Goal: Task Accomplishment & Management: Manage account settings

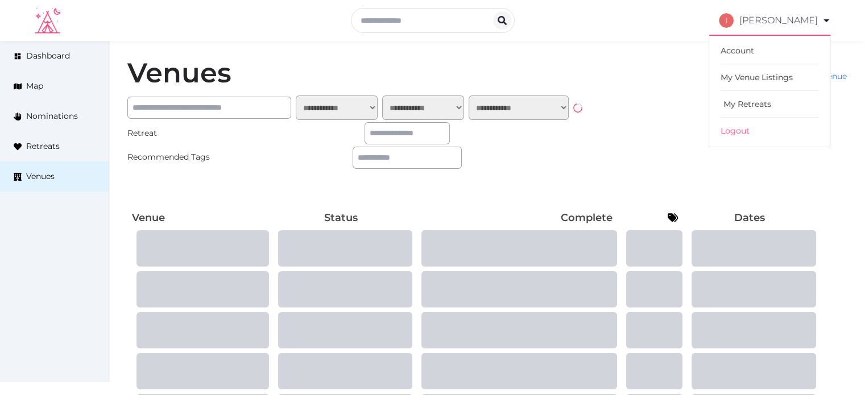
click at [759, 95] on link "My Retreats" at bounding box center [770, 104] width 98 height 27
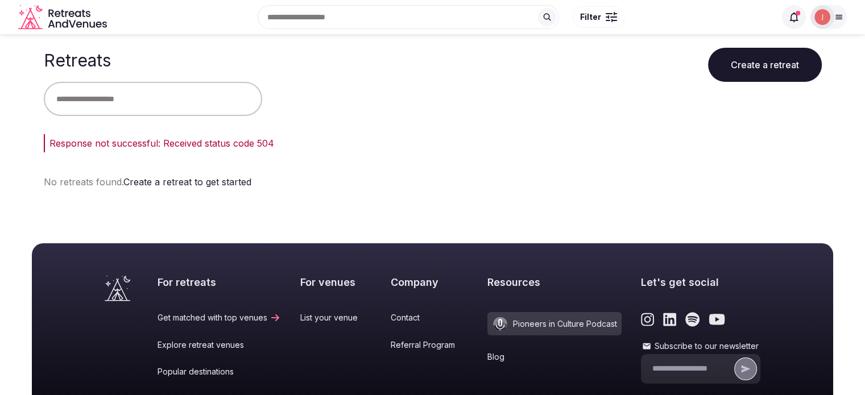
click at [819, 14] on img at bounding box center [823, 17] width 16 height 16
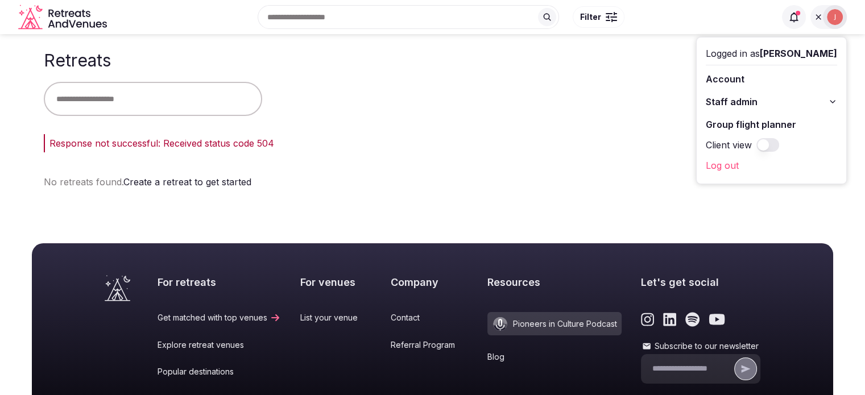
click at [761, 100] on button "Staff admin" at bounding box center [771, 102] width 131 height 18
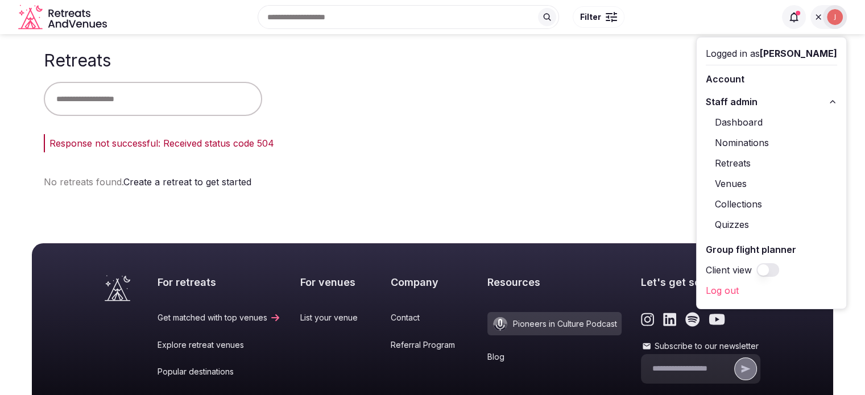
click at [725, 160] on link "Retreats" at bounding box center [771, 163] width 131 height 18
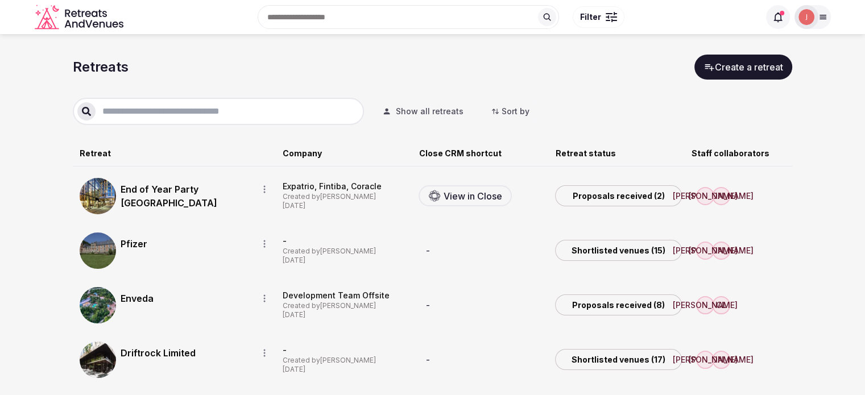
click at [182, 105] on input "text" at bounding box center [228, 112] width 264 height 14
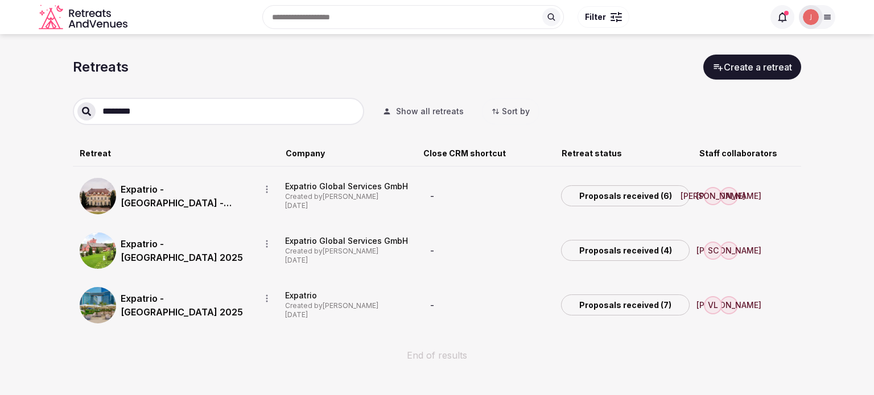
type input "********"
click at [170, 190] on link "Expatrio - Germany - June 2025" at bounding box center [186, 196] width 130 height 27
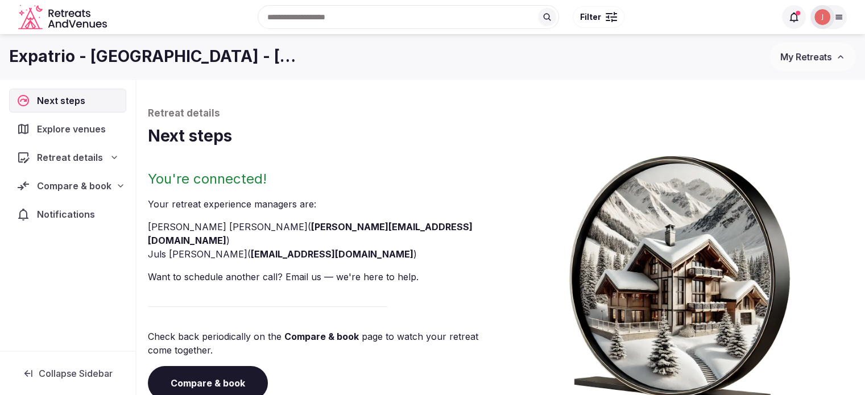
click at [97, 189] on span "Compare & book" at bounding box center [74, 186] width 75 height 14
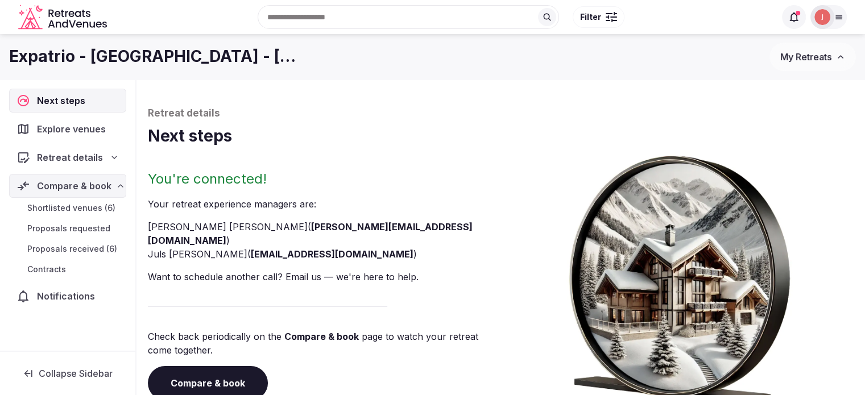
click at [82, 246] on span "Proposals received (6)" at bounding box center [72, 248] width 90 height 11
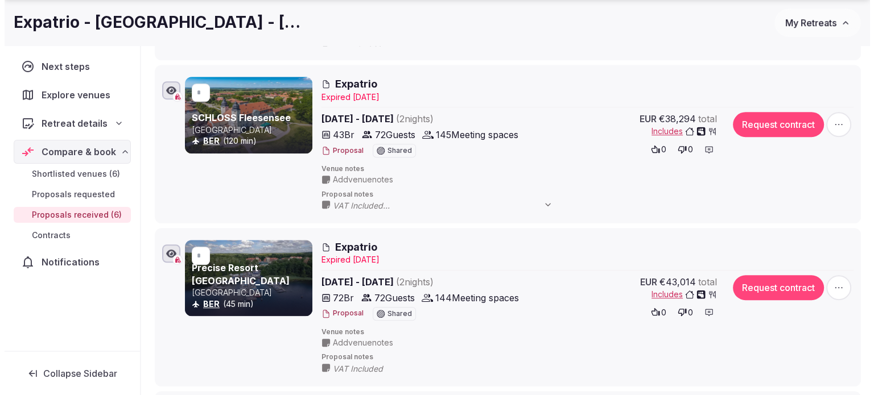
scroll to position [910, 0]
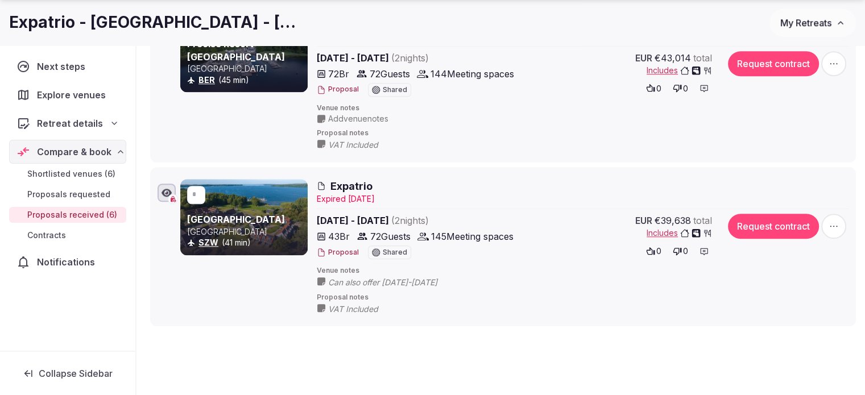
click at [797, 225] on button "Request contract" at bounding box center [773, 226] width 91 height 25
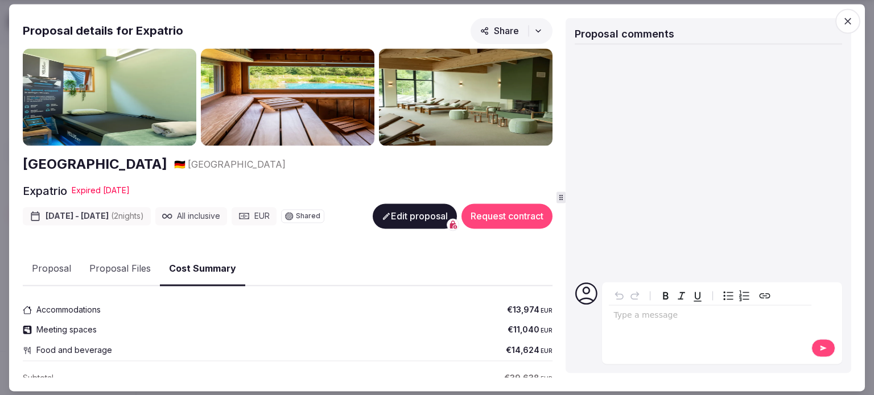
click at [478, 213] on button "Request contract" at bounding box center [506, 216] width 91 height 25
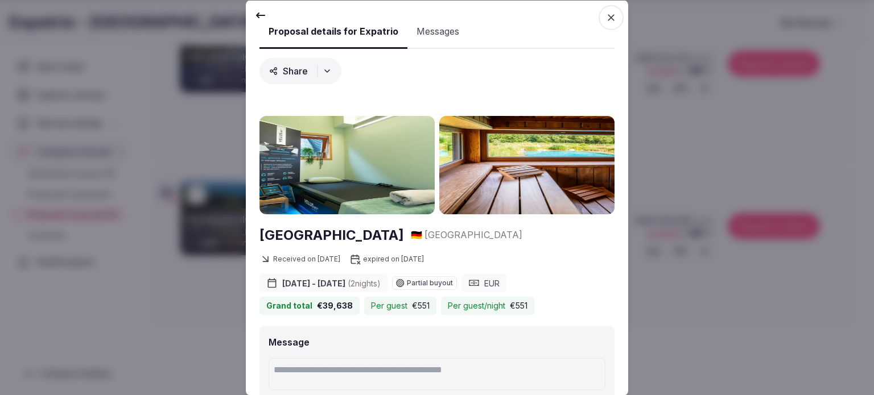
scroll to position [79, 0]
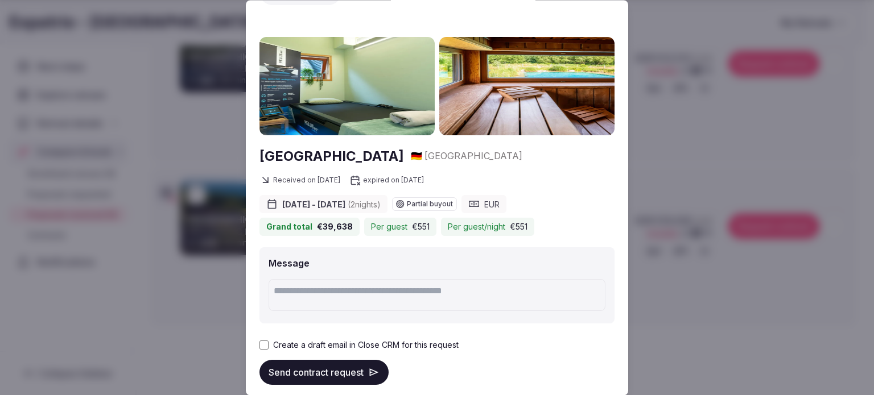
click at [304, 340] on label "Create a draft email in Close CRM for this request" at bounding box center [365, 345] width 185 height 11
click at [258, 341] on div "Proposal Proposal Proposal details for Expatrio Share BEECH Resort Plauer See 🇩…" at bounding box center [437, 197] width 382 height 395
click at [275, 360] on button "Send contract request" at bounding box center [323, 372] width 129 height 25
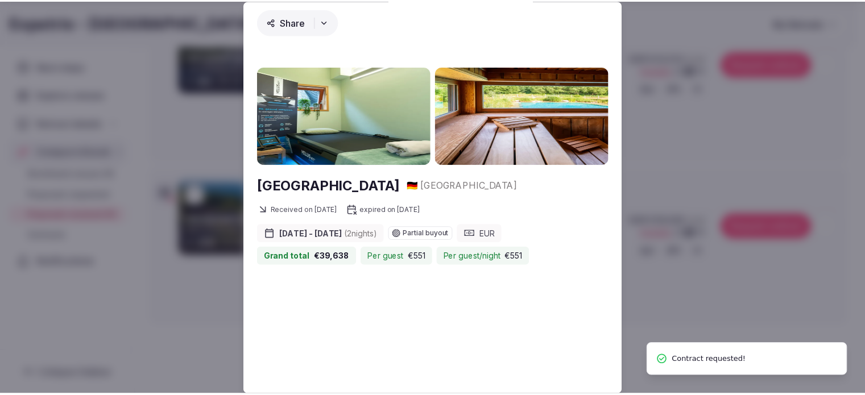
scroll to position [46, 0]
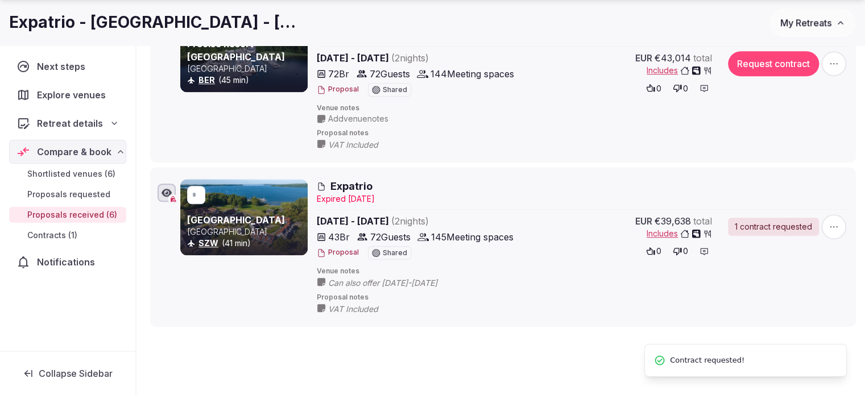
click at [767, 146] on div "VAT Included" at bounding box center [572, 144] width 510 height 13
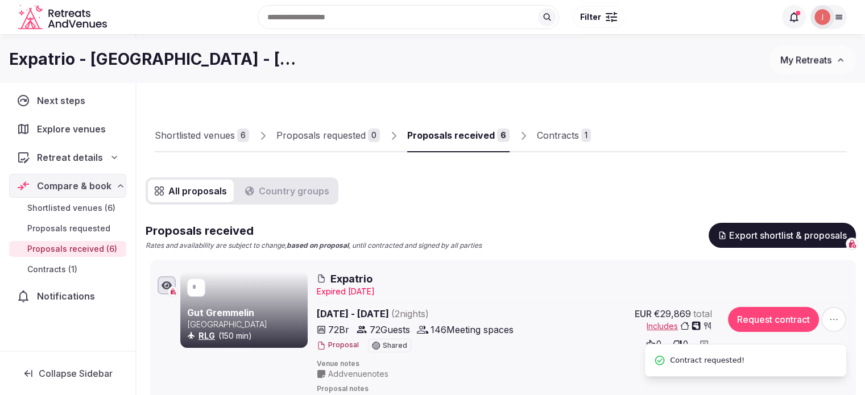
scroll to position [0, 0]
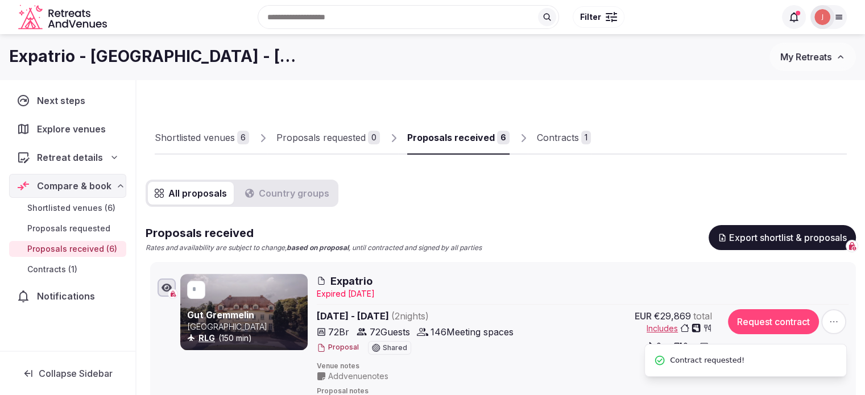
click at [563, 138] on div "Contracts" at bounding box center [558, 138] width 42 height 14
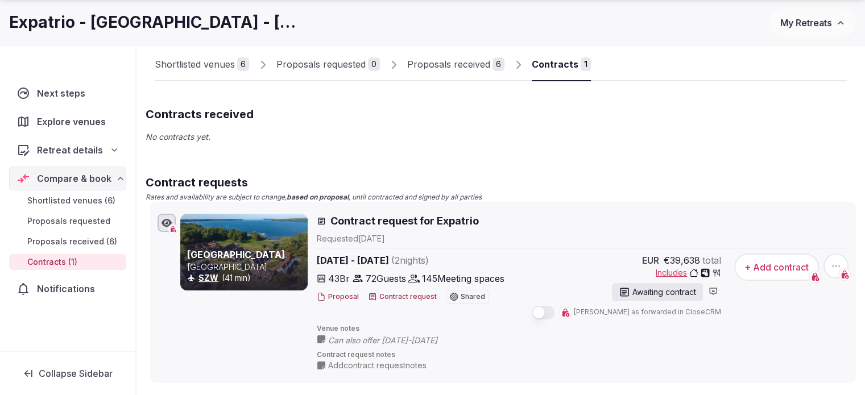
scroll to position [171, 0]
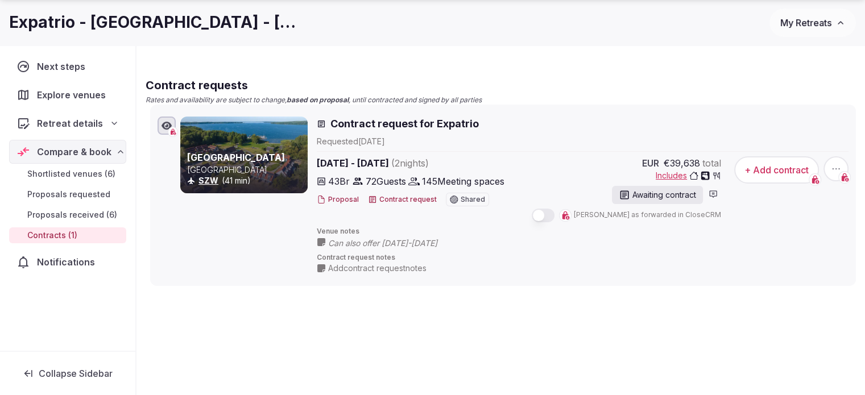
click at [749, 177] on button "+ Add contract" at bounding box center [776, 169] width 85 height 27
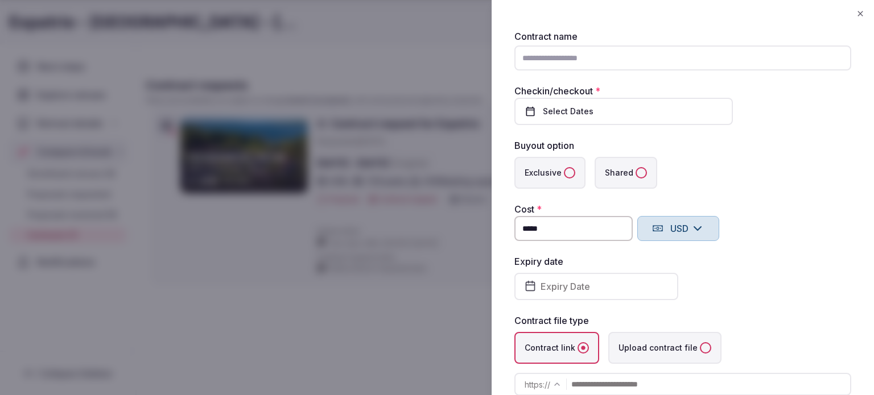
click at [455, 129] on div at bounding box center [437, 197] width 874 height 395
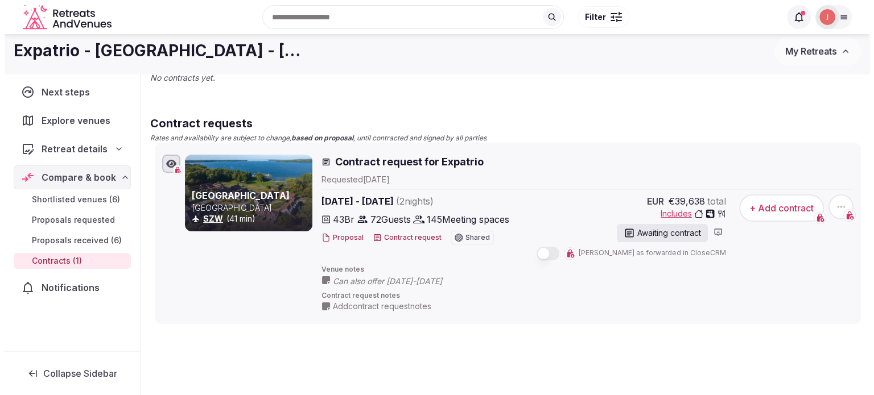
scroll to position [114, 0]
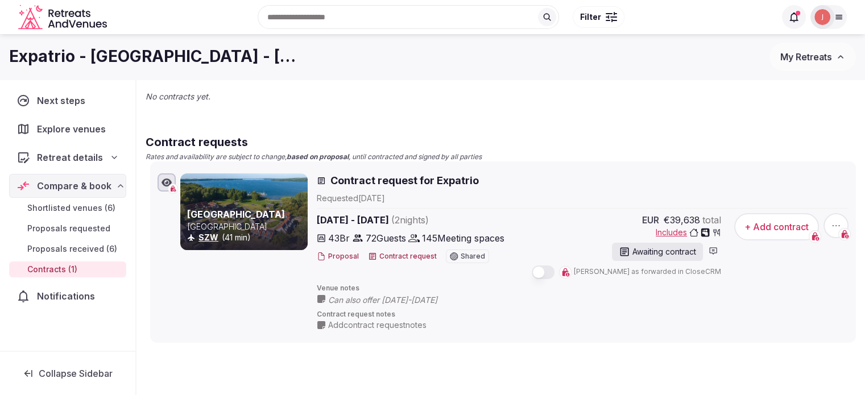
click at [522, 115] on div "Shortlisted venues 6 Proposals requested 0 Proposals received 6 Contracts 1 Con…" at bounding box center [501, 159] width 711 height 368
click at [768, 226] on button "+ Add contract" at bounding box center [776, 226] width 85 height 27
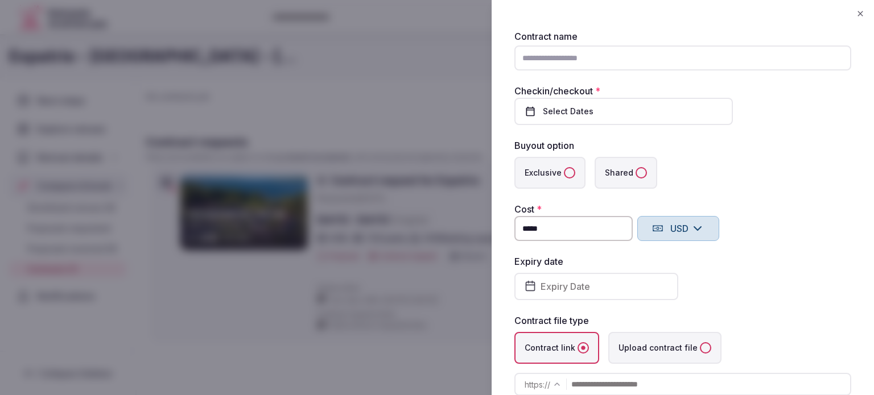
click at [431, 326] on div at bounding box center [437, 197] width 874 height 395
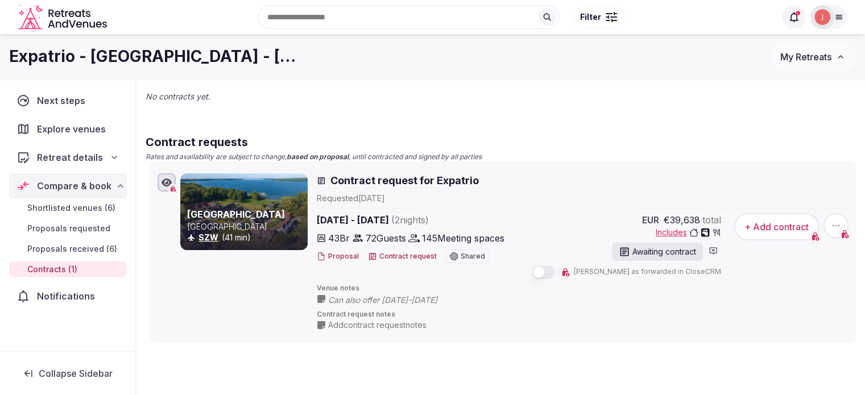
click at [774, 228] on button "+ Add contract" at bounding box center [776, 226] width 85 height 27
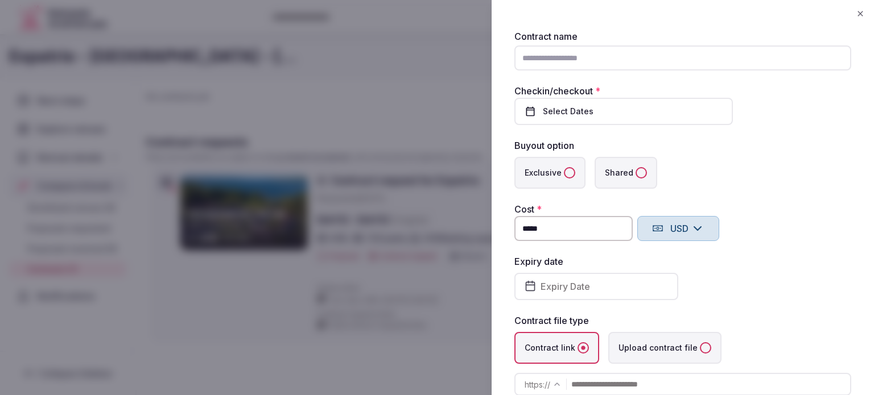
click at [542, 54] on input "Contract name" at bounding box center [682, 58] width 337 height 25
type input "********"
click at [592, 112] on button "Select Dates" at bounding box center [623, 111] width 218 height 27
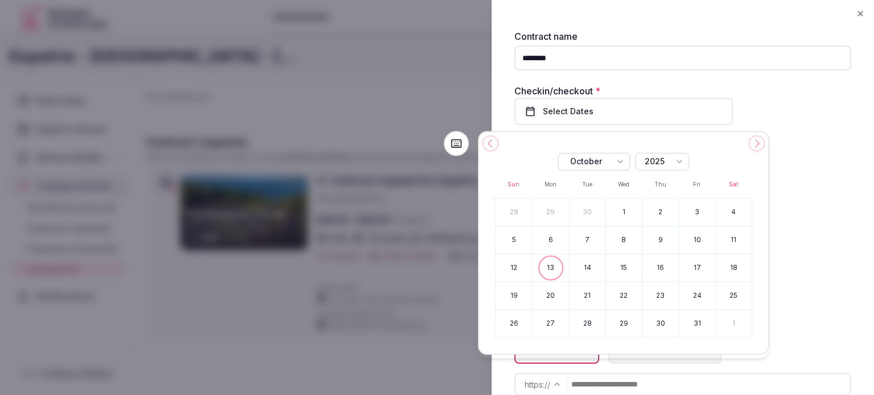
click at [594, 161] on div "October" at bounding box center [586, 161] width 32 height 11
click at [619, 266] on button "18" at bounding box center [624, 267] width 36 height 27
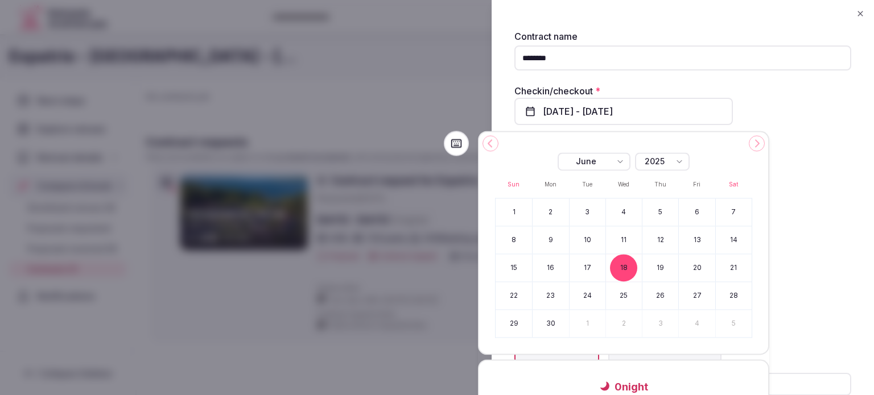
click at [700, 268] on button "20" at bounding box center [697, 267] width 36 height 27
click at [803, 166] on div "Exclusive Shared" at bounding box center [682, 173] width 337 height 32
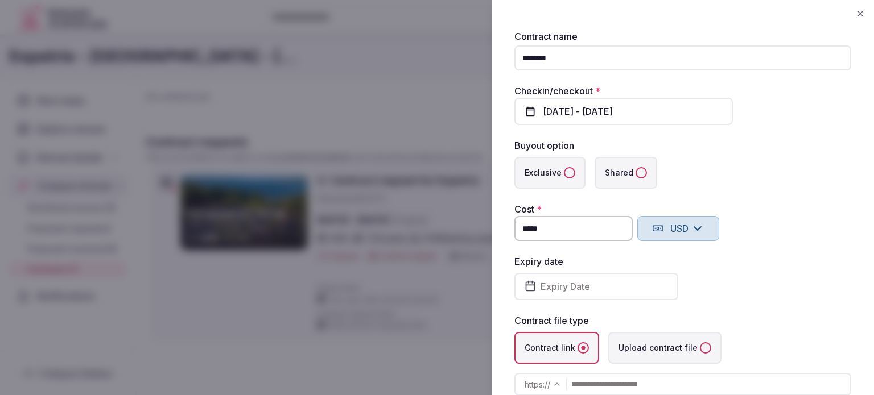
click at [623, 179] on label "Shared" at bounding box center [625, 173] width 63 height 32
click at [635, 179] on button "Shared" at bounding box center [640, 172] width 11 height 11
click at [679, 227] on button "USD" at bounding box center [678, 228] width 82 height 25
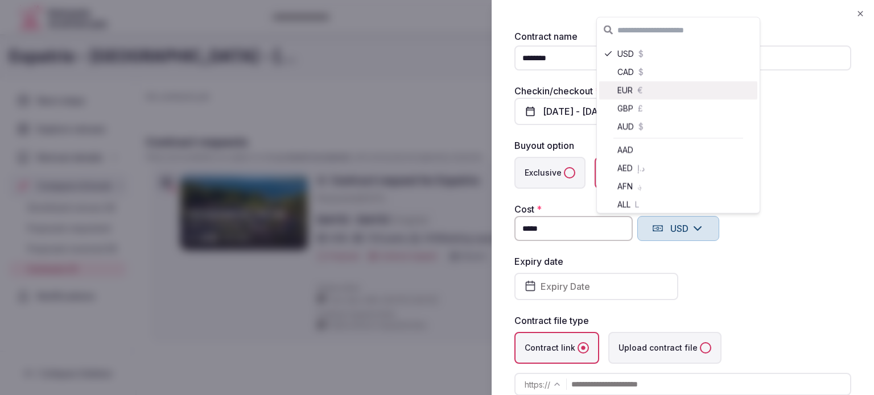
click at [643, 84] on div "EUR €" at bounding box center [678, 90] width 158 height 18
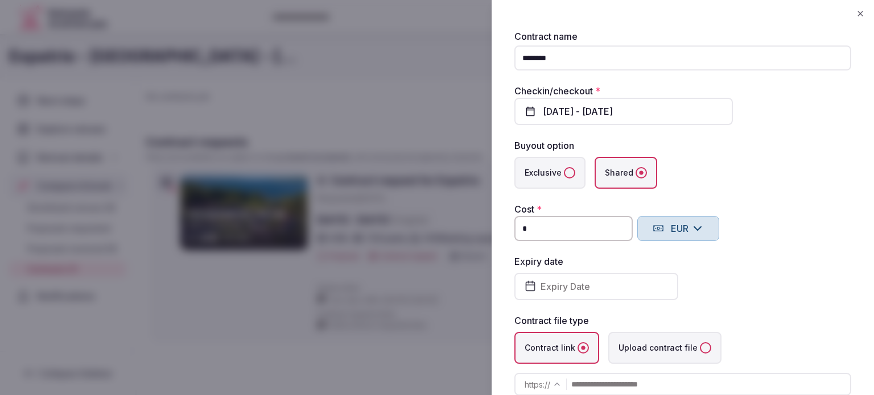
click at [572, 229] on input "*" at bounding box center [573, 228] width 118 height 25
type input "*"
type input "**********"
click at [715, 270] on div "Expiry date Expiry Date" at bounding box center [682, 278] width 337 height 46
click at [744, 278] on div "Expiry date Expiry Date" at bounding box center [682, 278] width 337 height 46
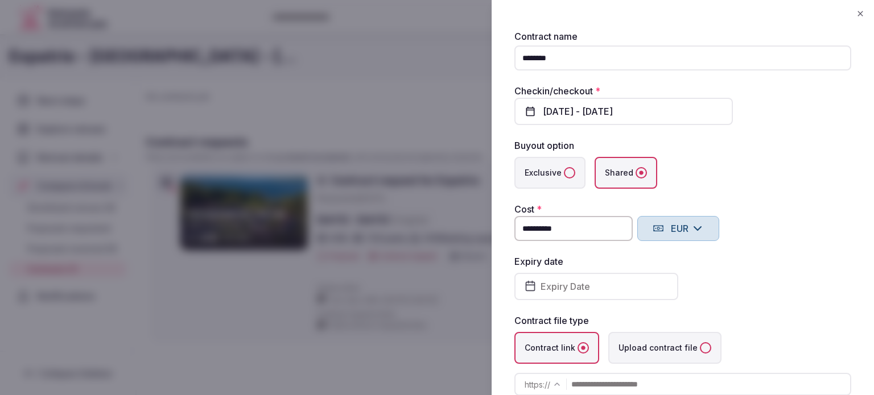
click at [684, 348] on label "Upload contract file" at bounding box center [664, 348] width 113 height 32
click at [700, 348] on file "Upload contract file" at bounding box center [705, 347] width 11 height 11
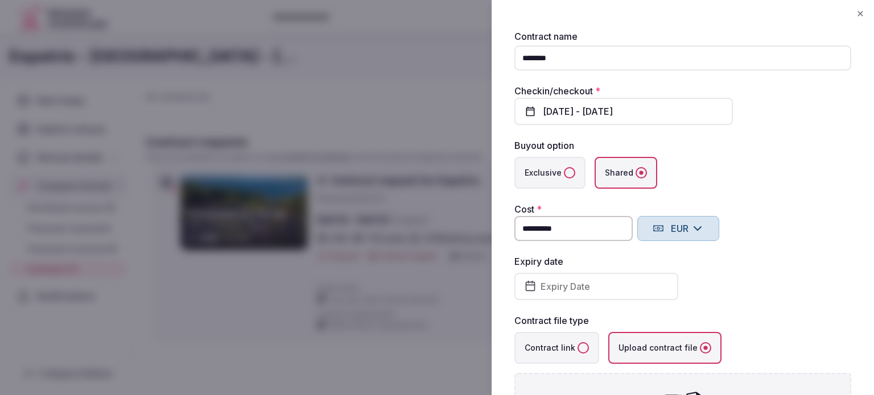
type input "**********"
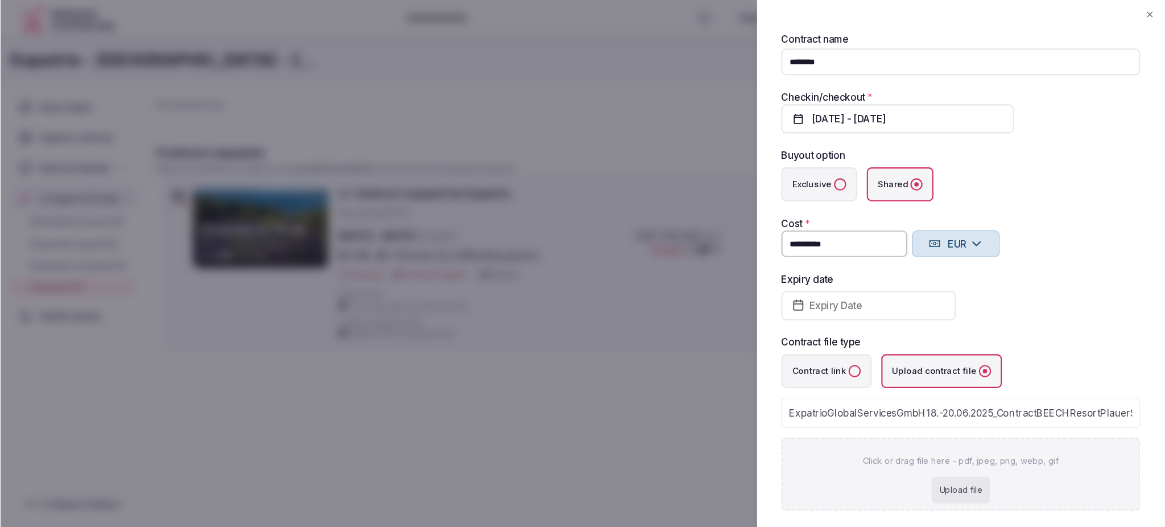
scroll to position [80, 0]
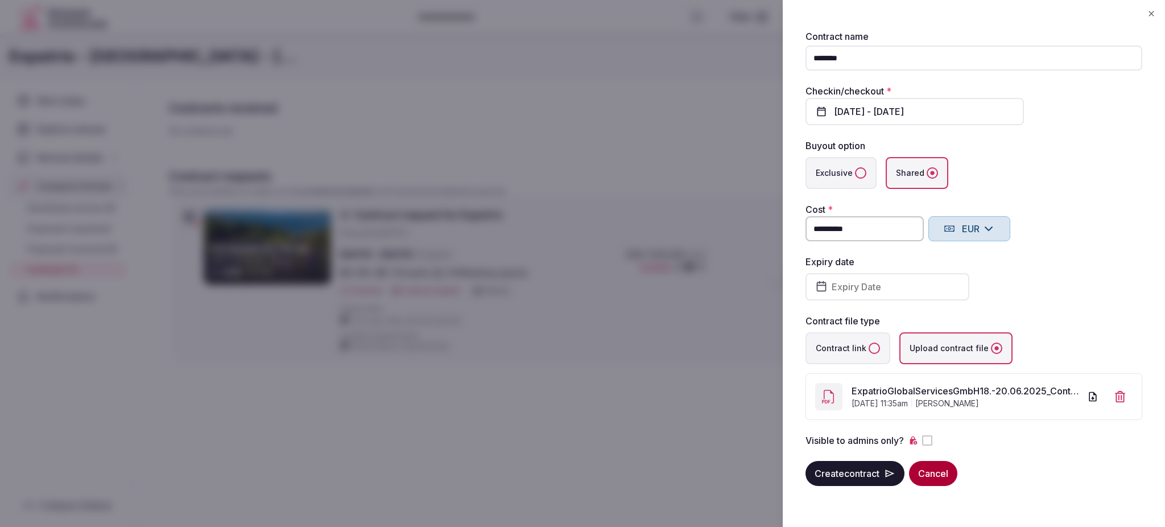
click at [864, 395] on button "Create contract" at bounding box center [855, 473] width 99 height 25
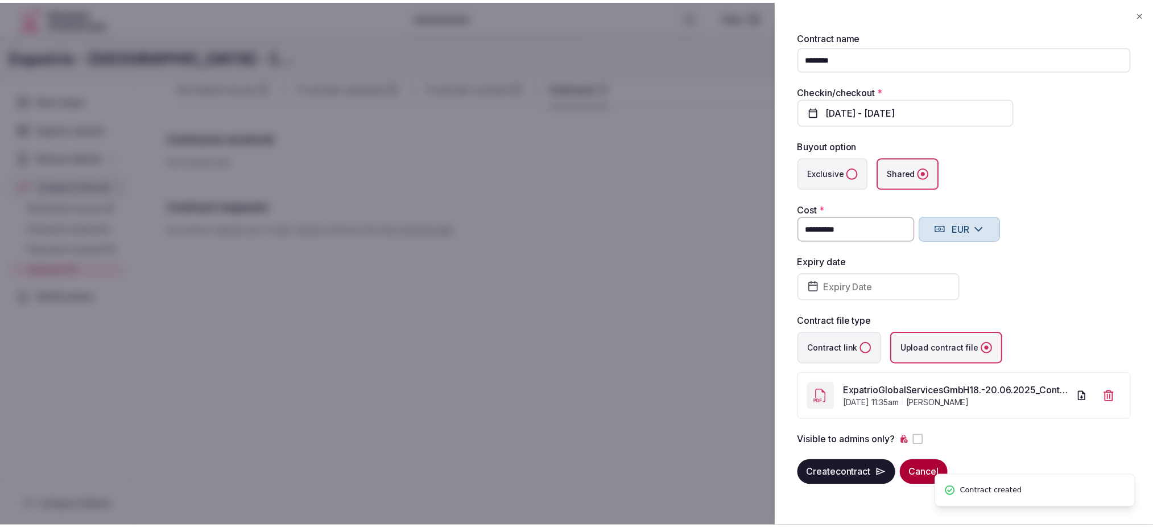
scroll to position [39, 0]
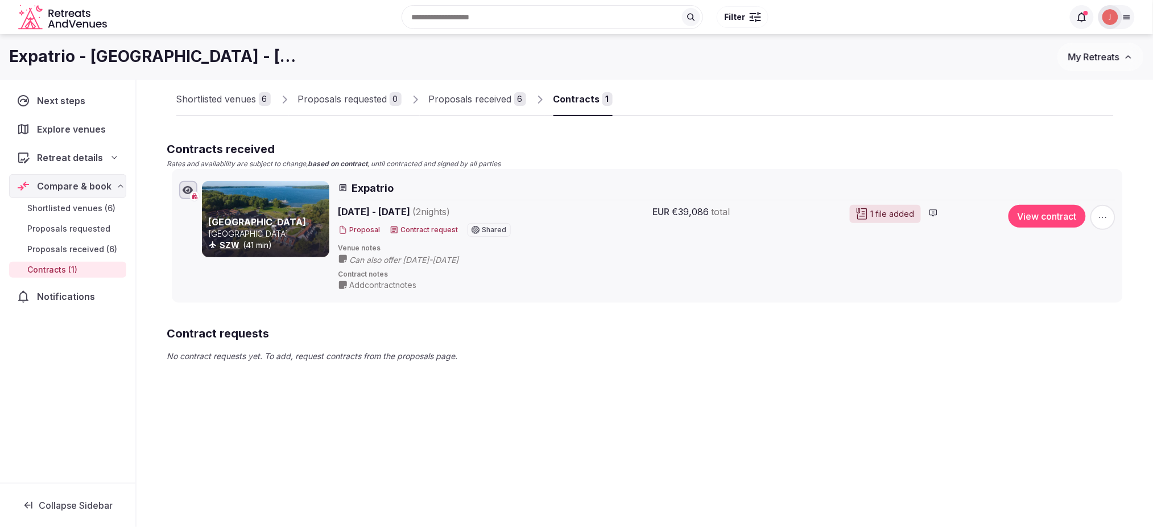
click at [865, 215] on div "1 file added" at bounding box center [885, 214] width 71 height 18
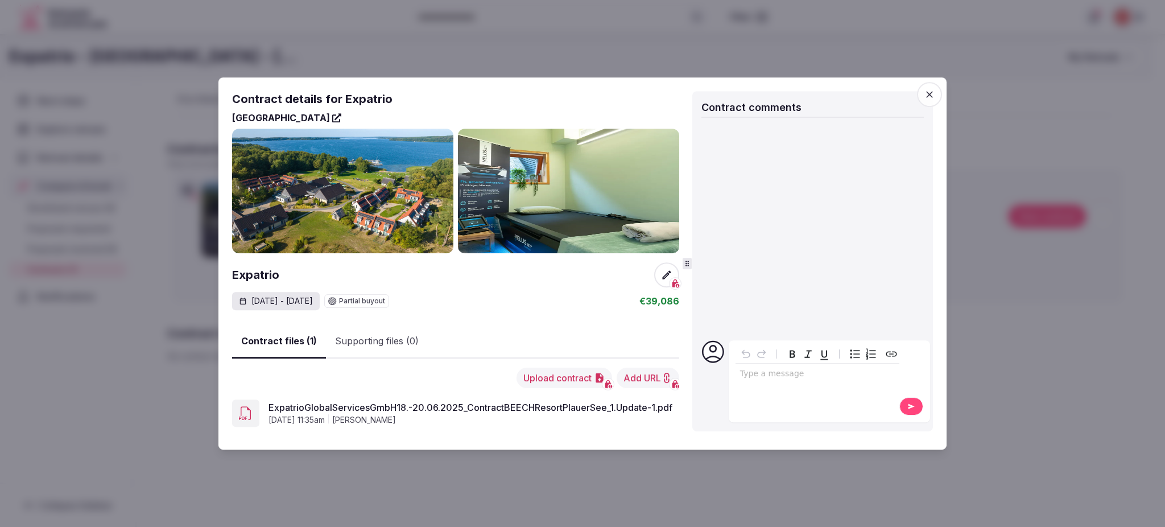
click at [364, 346] on button "Supporting files (0)" at bounding box center [377, 341] width 102 height 33
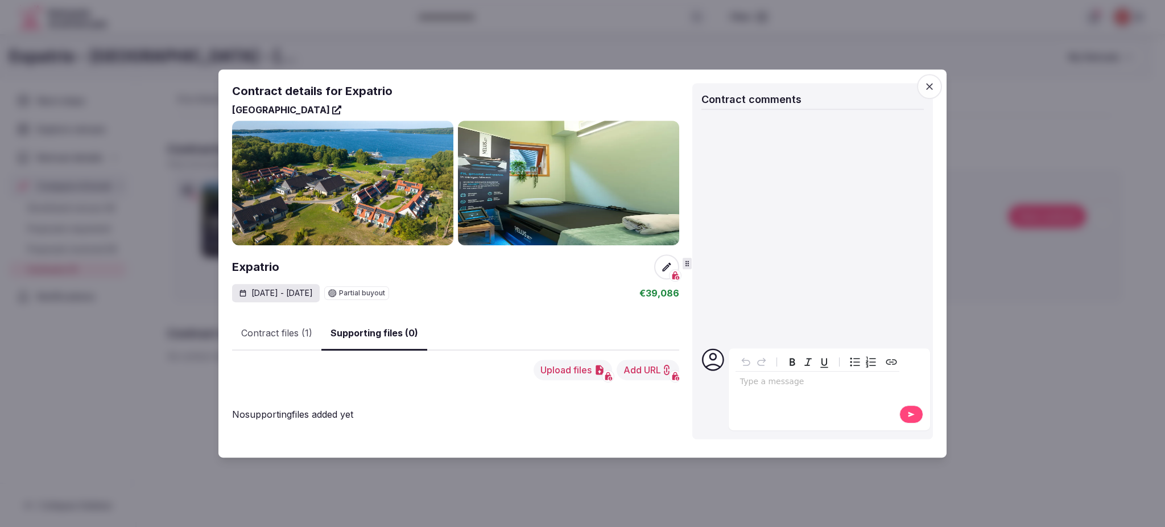
click at [284, 341] on button "Contract files (1)" at bounding box center [276, 333] width 89 height 33
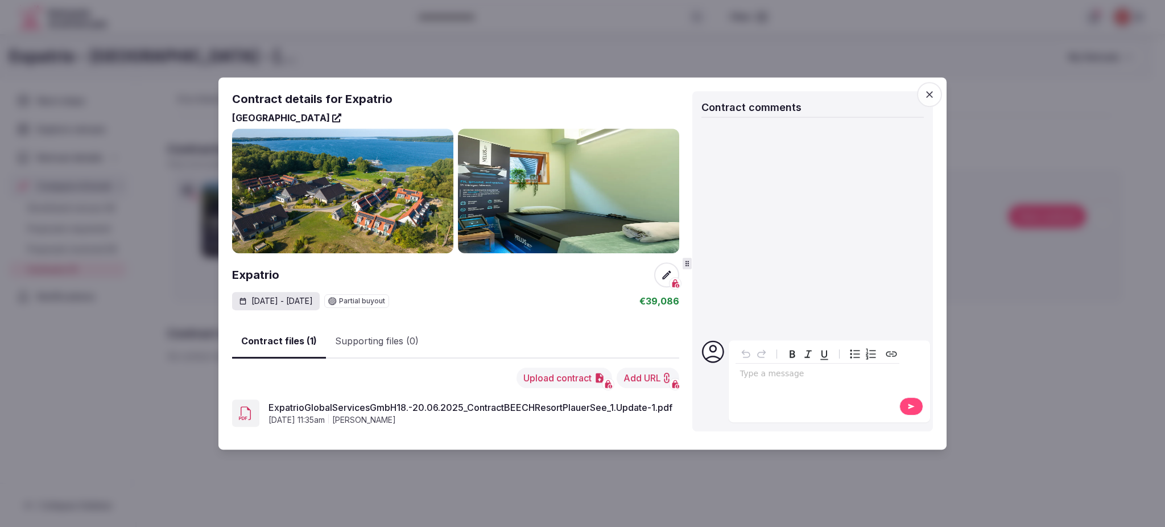
click at [865, 275] on div at bounding box center [582, 263] width 1165 height 527
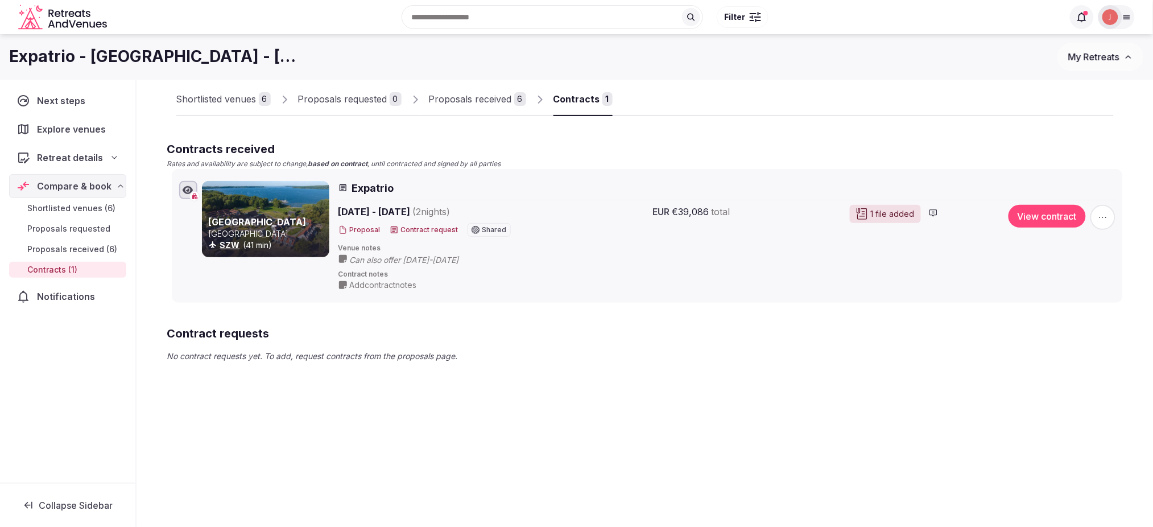
click at [865, 222] on button "View contract" at bounding box center [1047, 216] width 77 height 23
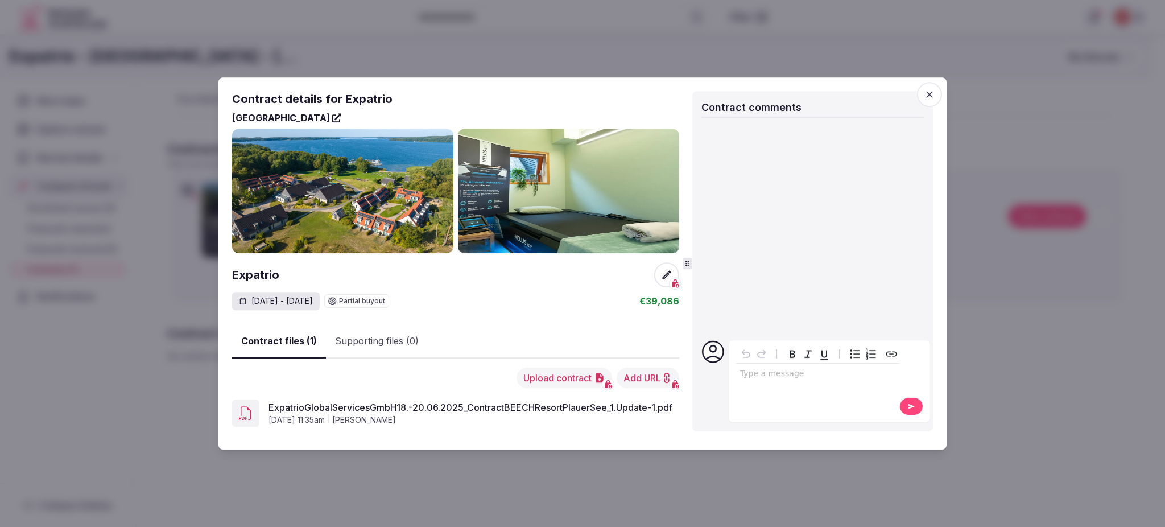
click at [661, 272] on icon at bounding box center [666, 274] width 11 height 11
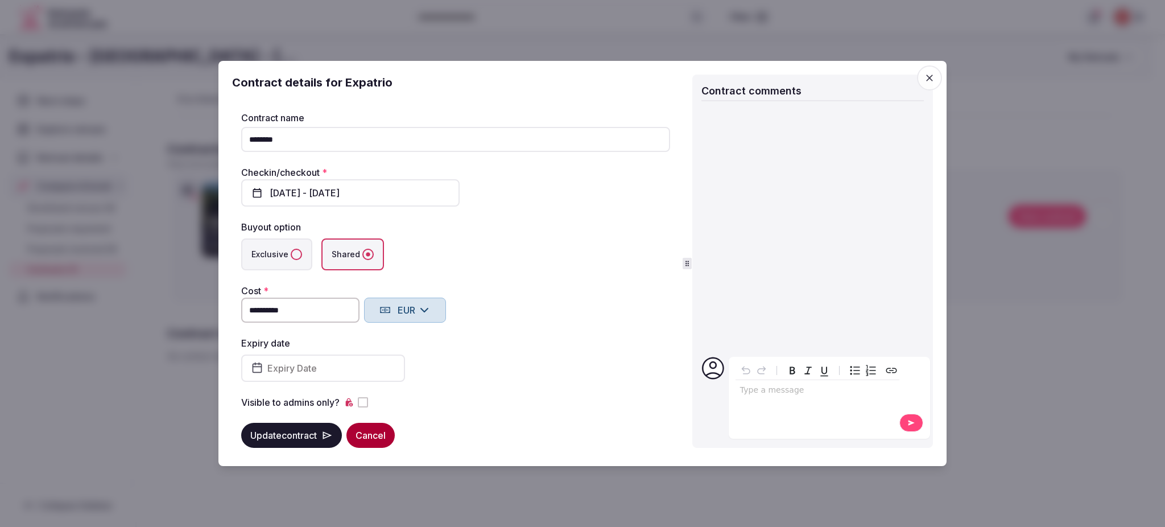
click at [865, 82] on span "button" at bounding box center [929, 77] width 25 height 25
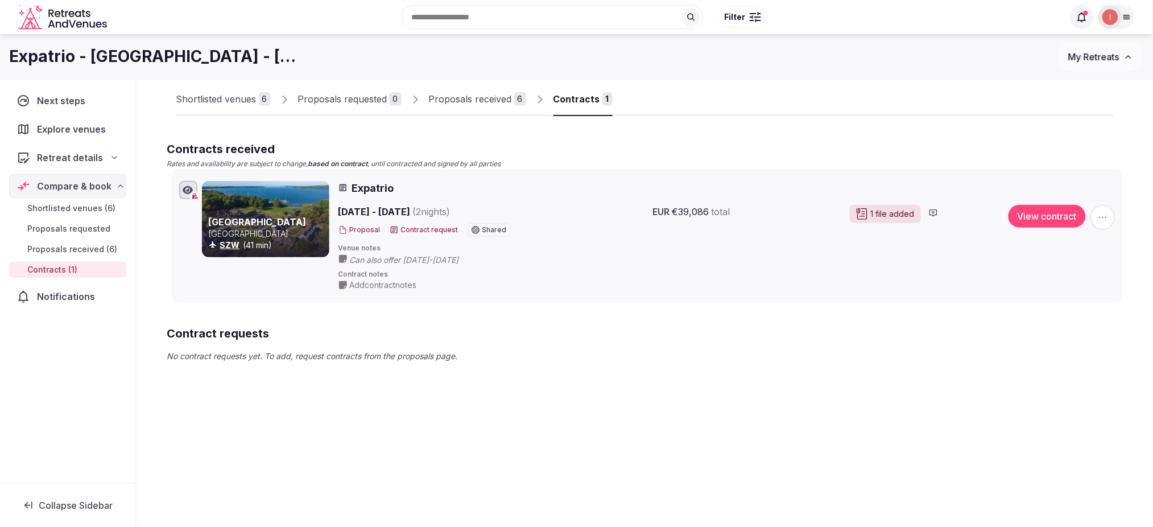
click at [865, 214] on icon "button" at bounding box center [1102, 217] width 11 height 11
click at [865, 254] on div "Venue notes Can also offer 18-20 June 2025" at bounding box center [726, 254] width 777 height 22
click at [865, 210] on button "View contract" at bounding box center [1047, 216] width 77 height 23
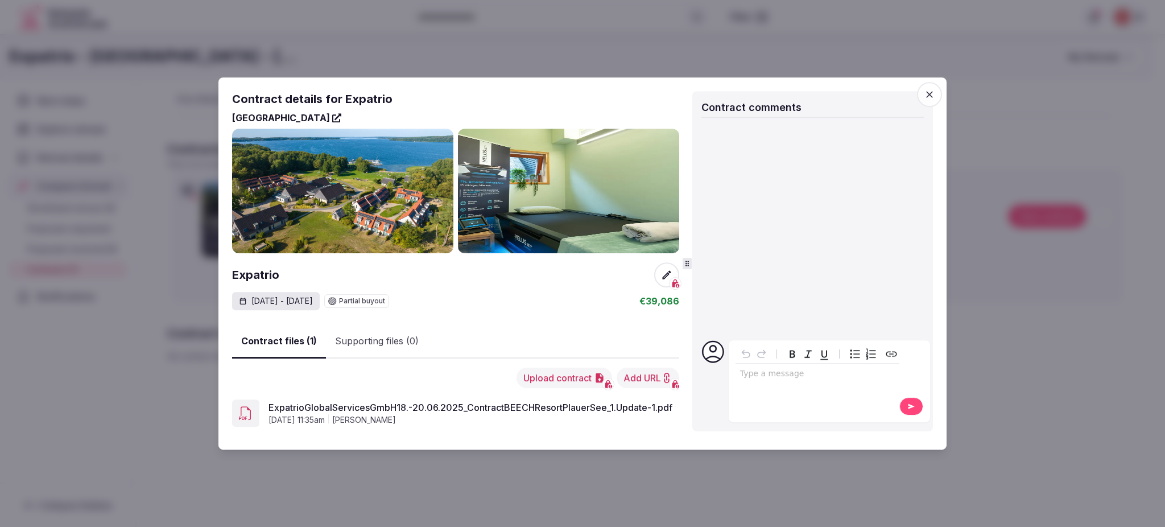
click at [360, 341] on button "Supporting files (0)" at bounding box center [377, 341] width 102 height 33
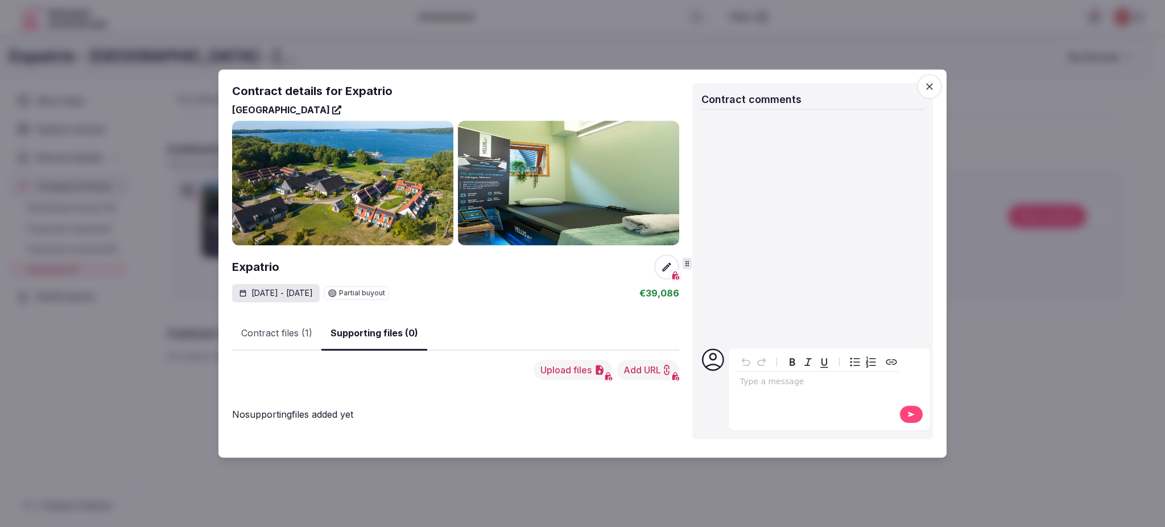
click at [290, 340] on button "Contract files (1)" at bounding box center [276, 333] width 89 height 33
click at [383, 345] on button "Supporting files (0)" at bounding box center [374, 334] width 106 height 34
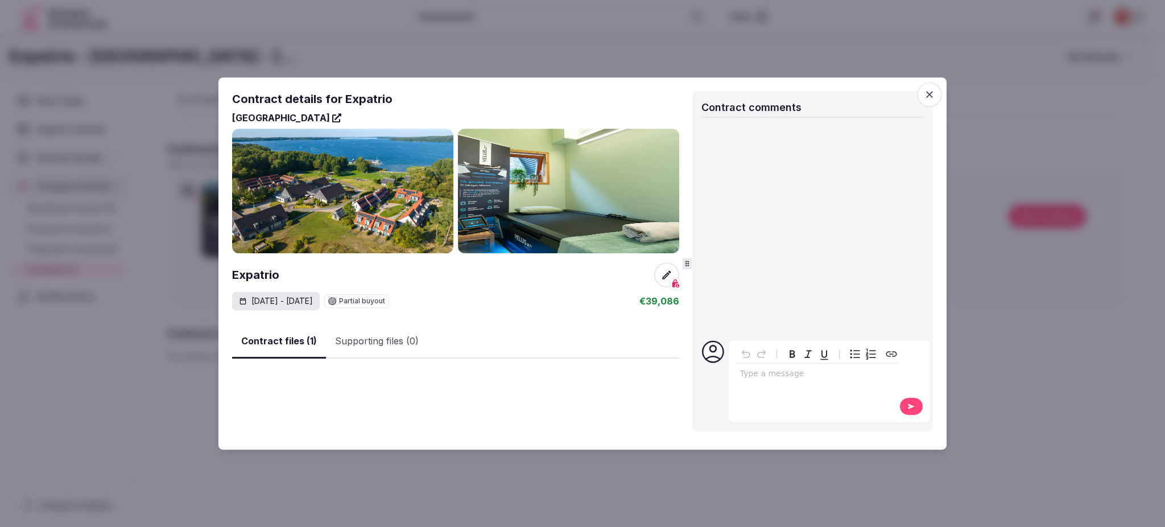
click at [304, 340] on button "Contract files (1)" at bounding box center [279, 342] width 94 height 34
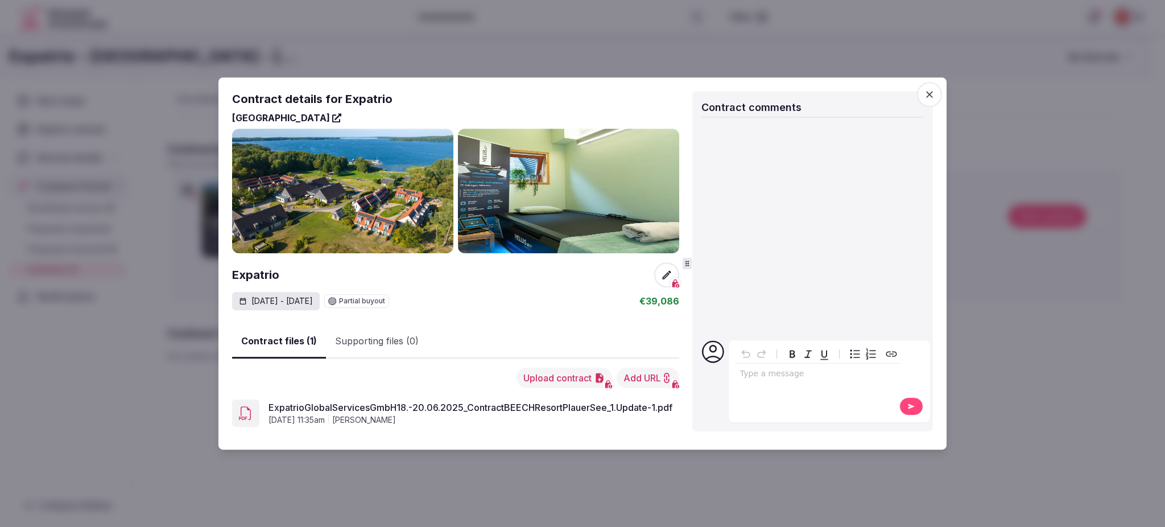
click at [865, 382] on div at bounding box center [582, 263] width 1165 height 527
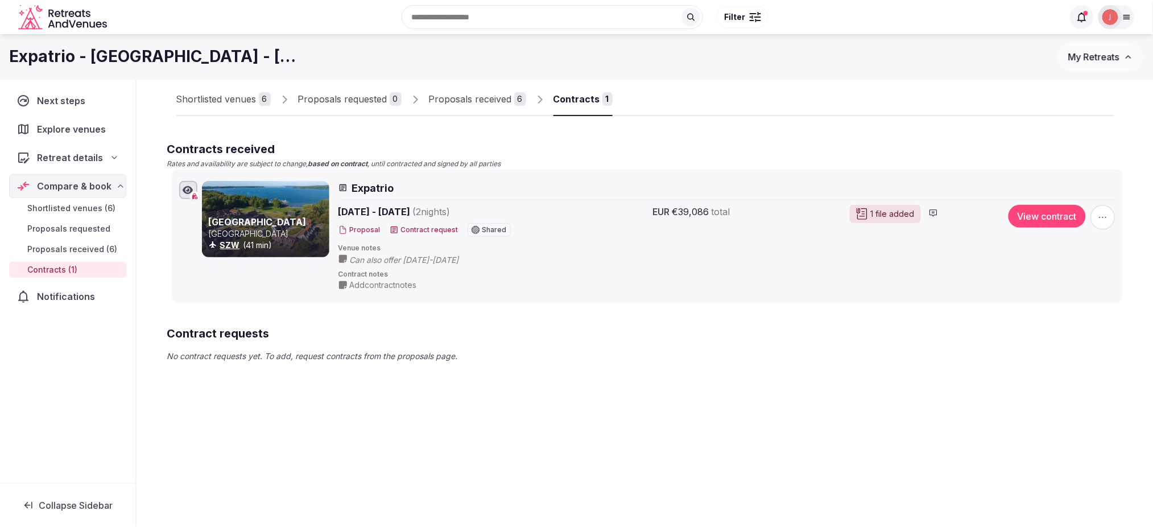
click at [865, 387] on div "Shortlisted venues 6 Proposals requested 0 Proposals received 6 Contracts 1 Con…" at bounding box center [645, 265] width 1017 height 448
click at [865, 50] on button "My Retreats" at bounding box center [1101, 57] width 86 height 28
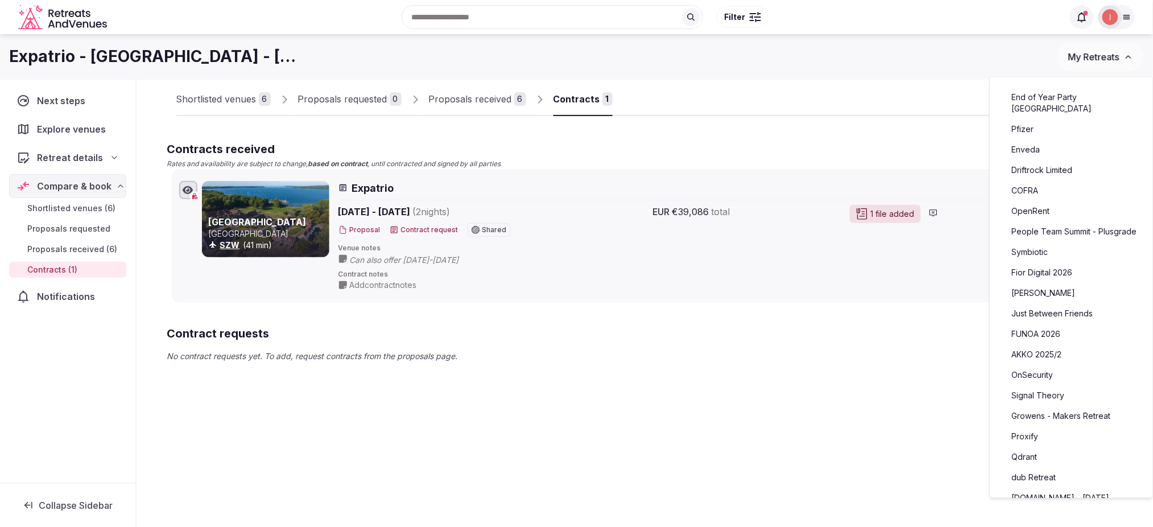
click at [865, 50] on button "My Retreats" at bounding box center [1101, 57] width 86 height 28
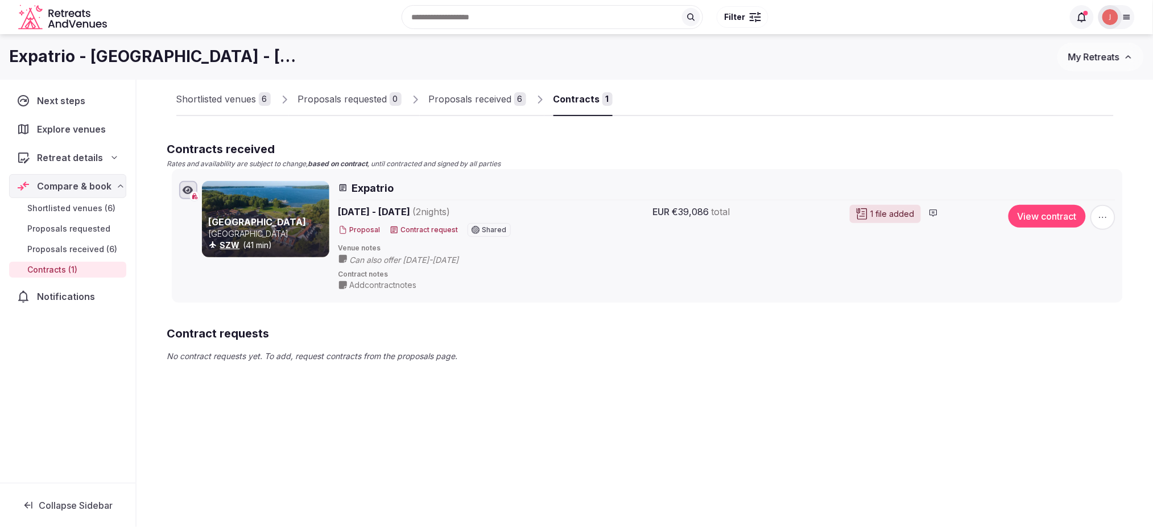
click at [497, 97] on div "Proposals received" at bounding box center [470, 99] width 83 height 14
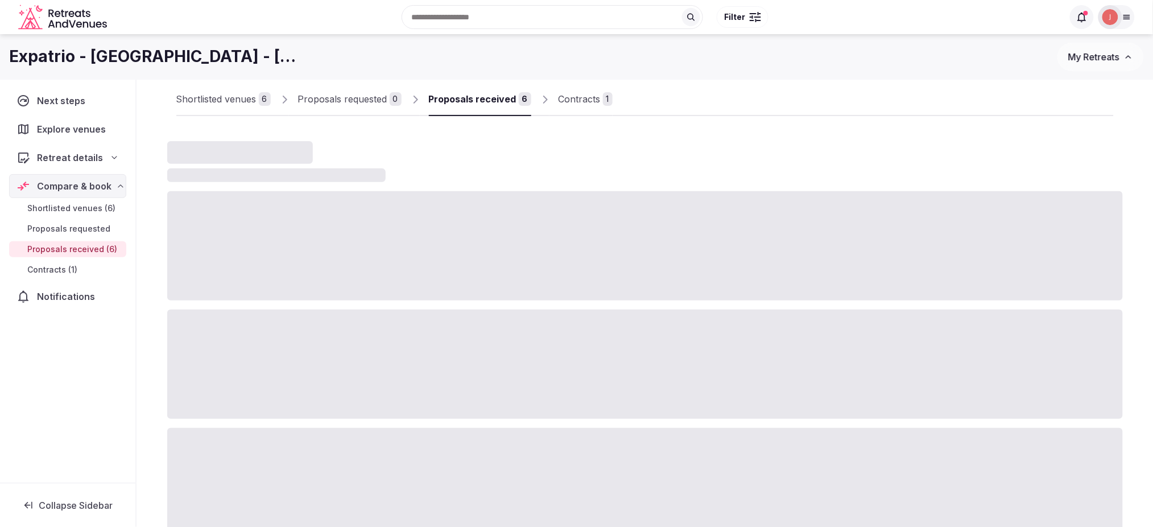
click at [485, 100] on div "Proposals received" at bounding box center [473, 99] width 88 height 14
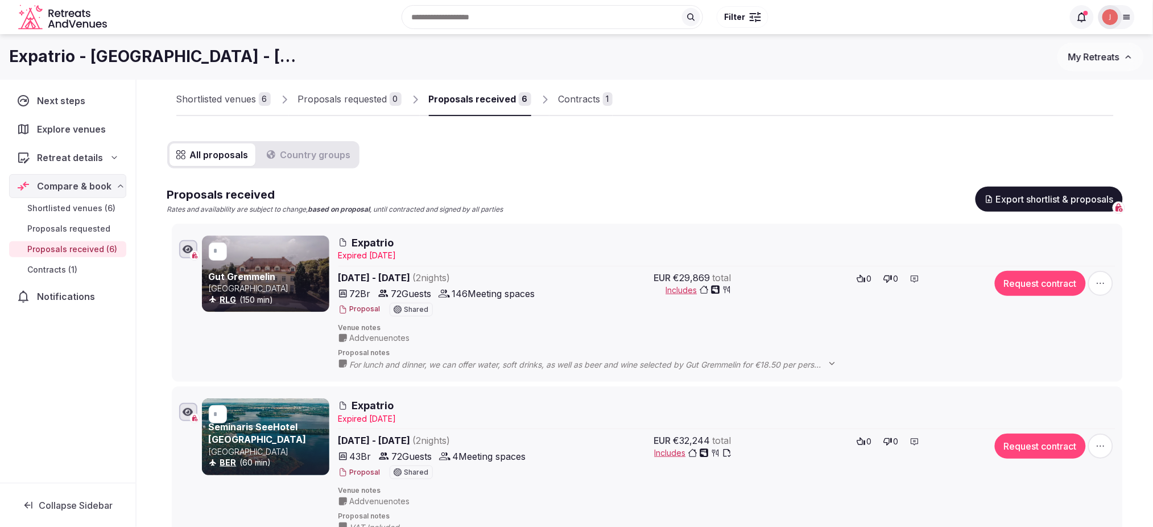
click at [594, 101] on div "Contracts" at bounding box center [580, 99] width 42 height 14
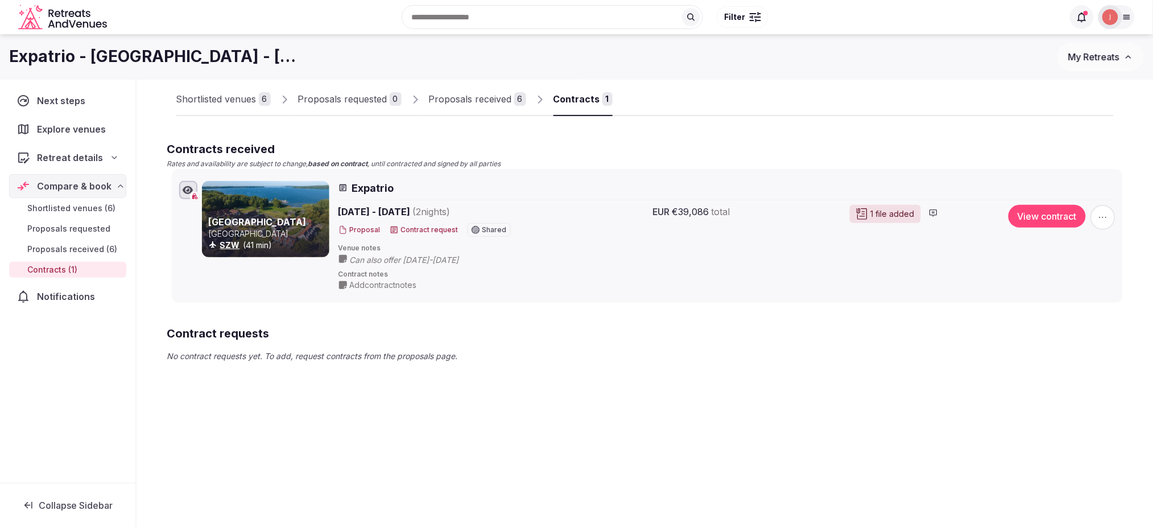
click at [865, 208] on div "1 file added" at bounding box center [885, 214] width 71 height 18
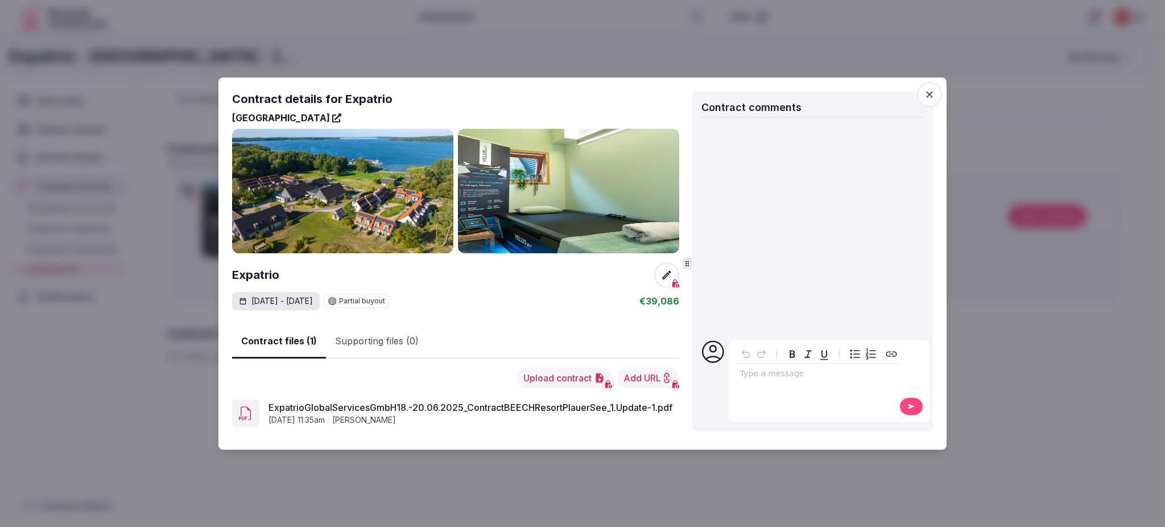
click at [539, 395] on link "ExpatrioGlobalServicesGmbH18.-20.06.2025_ContractBEECHResortPlauerSee_1.Update-…" at bounding box center [471, 407] width 404 height 14
click at [367, 350] on div "Contract files (1) Supporting files (0)" at bounding box center [455, 346] width 447 height 44
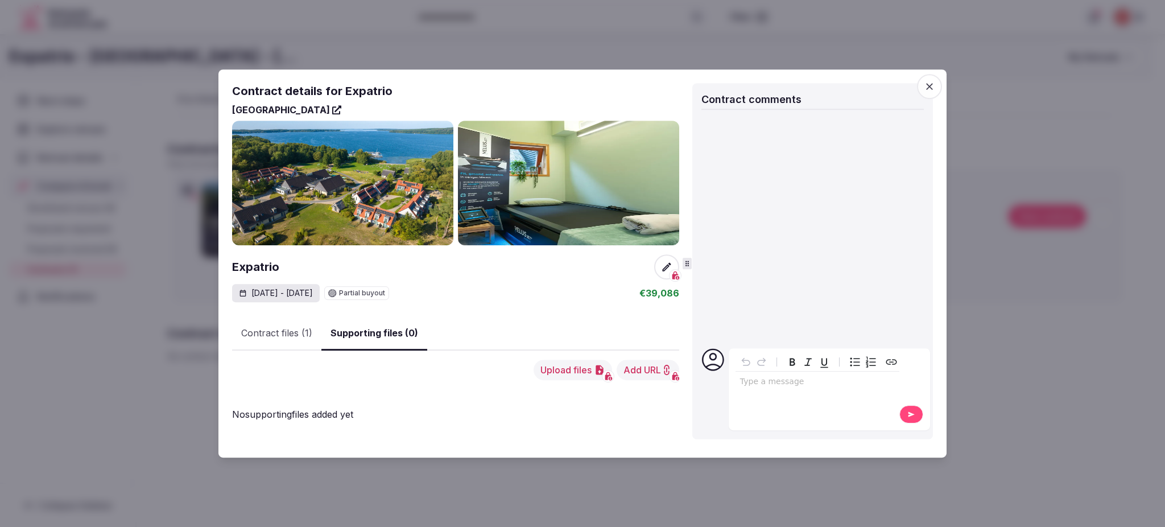
click at [275, 326] on button "Contract files (1)" at bounding box center [276, 333] width 89 height 33
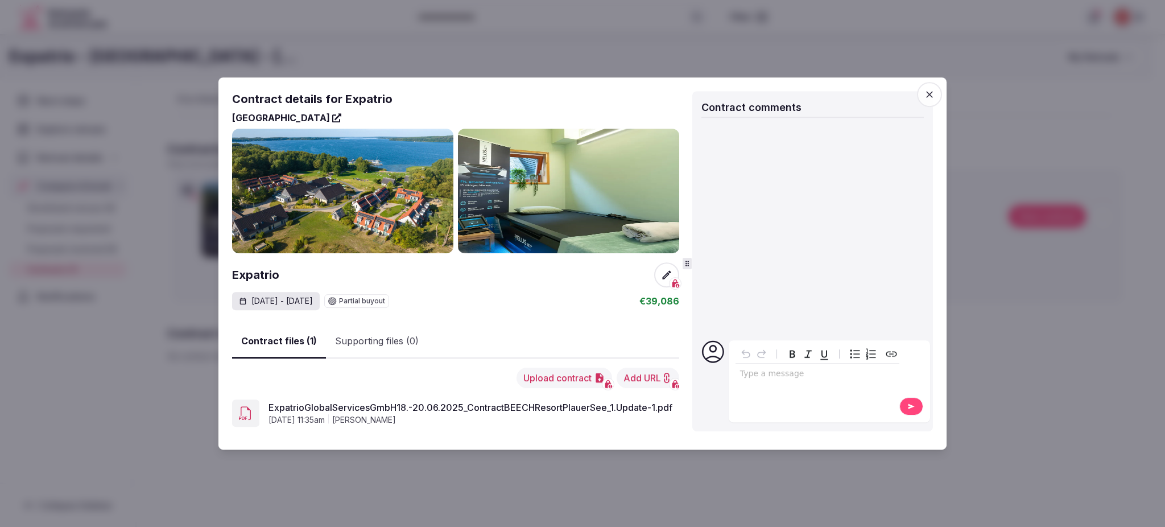
click at [865, 339] on div at bounding box center [582, 263] width 1165 height 527
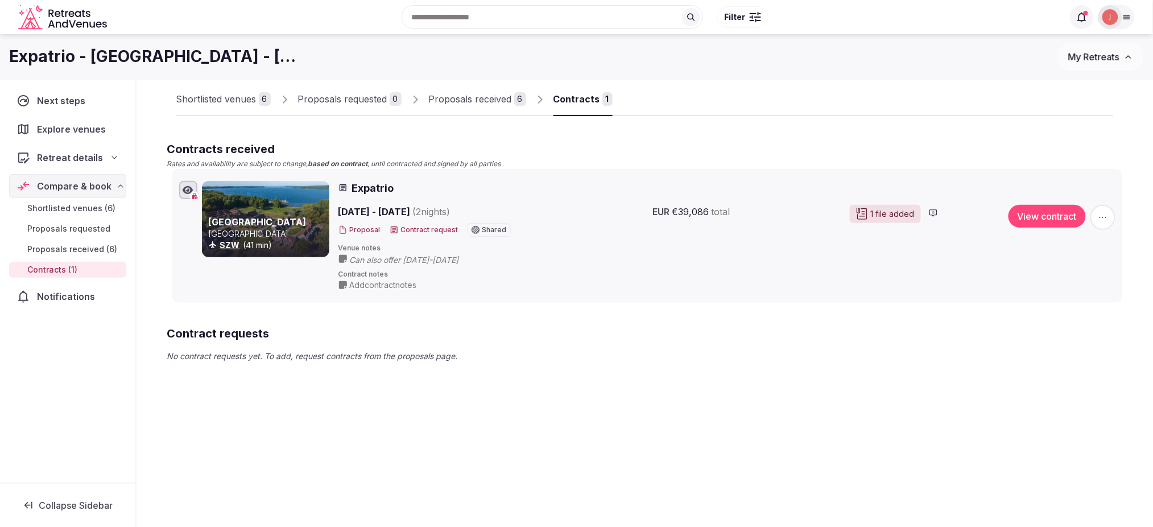
click at [865, 227] on span "button" at bounding box center [1103, 217] width 25 height 25
click at [865, 334] on h2 "Contract requests" at bounding box center [645, 333] width 956 height 16
click at [865, 213] on div "1 file added" at bounding box center [885, 214] width 71 height 18
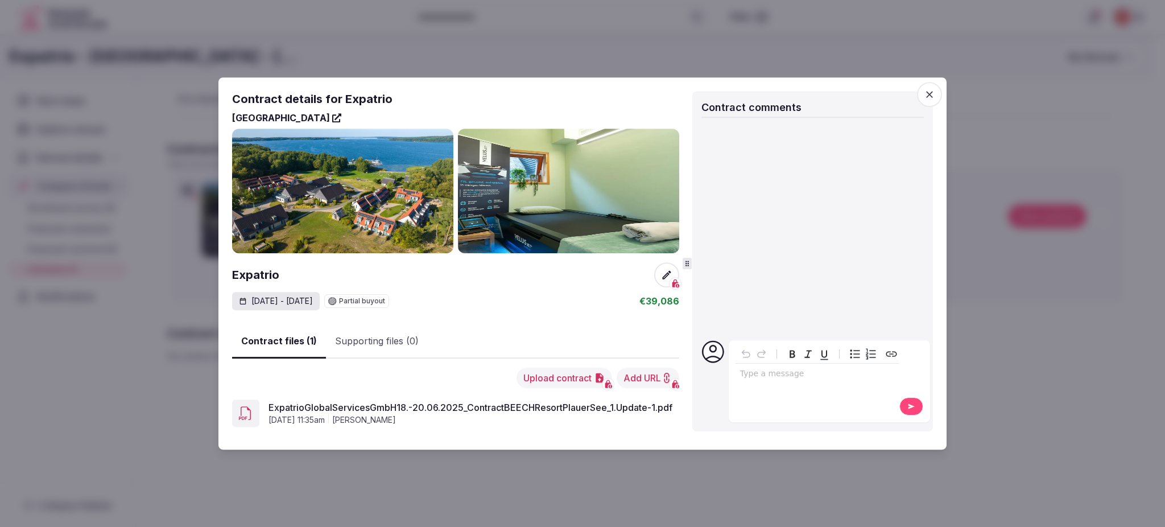
click at [865, 71] on div at bounding box center [582, 263] width 1165 height 527
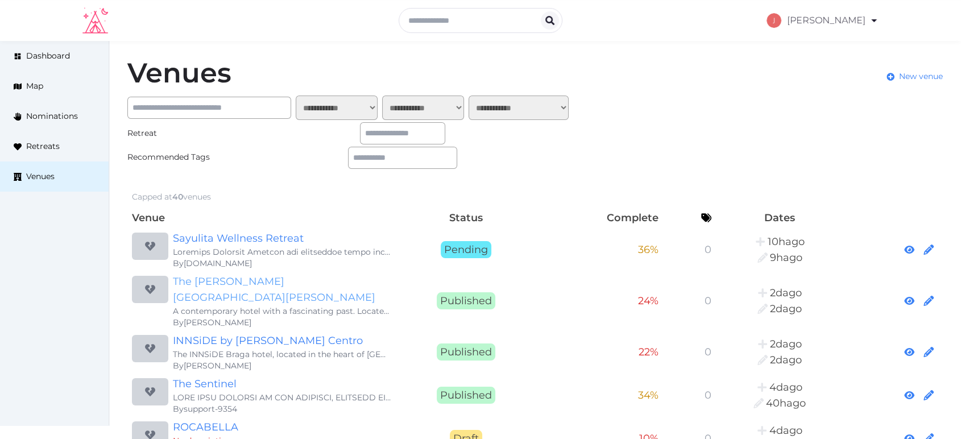
click at [232, 280] on link "The [PERSON_NAME][GEOGRAPHIC_DATA][PERSON_NAME]" at bounding box center [282, 290] width 218 height 32
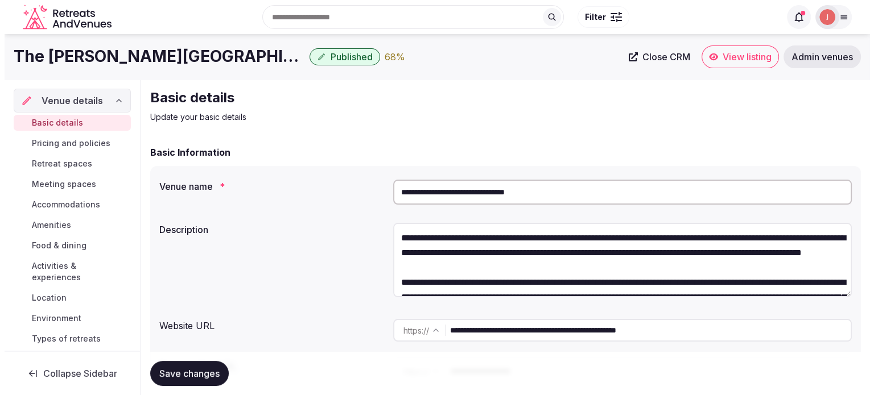
scroll to position [196, 0]
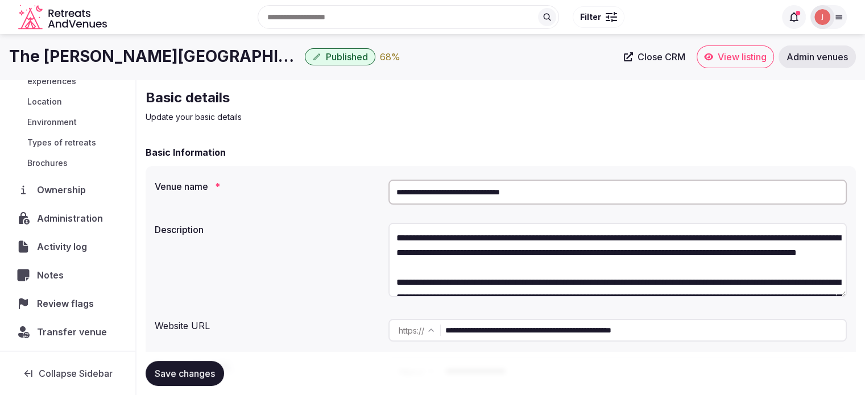
click at [61, 304] on span "Review flags" at bounding box center [67, 304] width 61 height 14
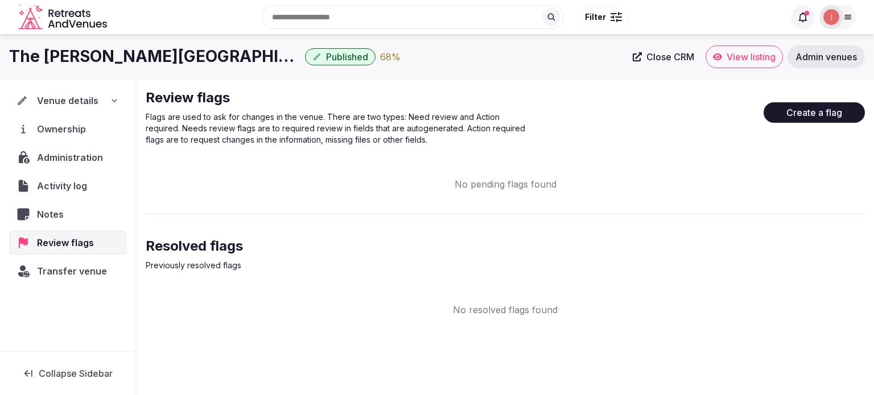
click at [62, 193] on div "Activity log" at bounding box center [67, 186] width 117 height 24
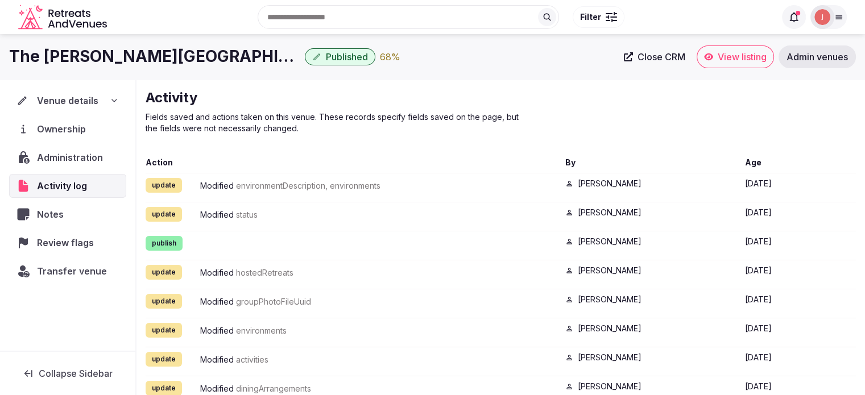
click at [108, 94] on div "Venue details" at bounding box center [67, 101] width 102 height 14
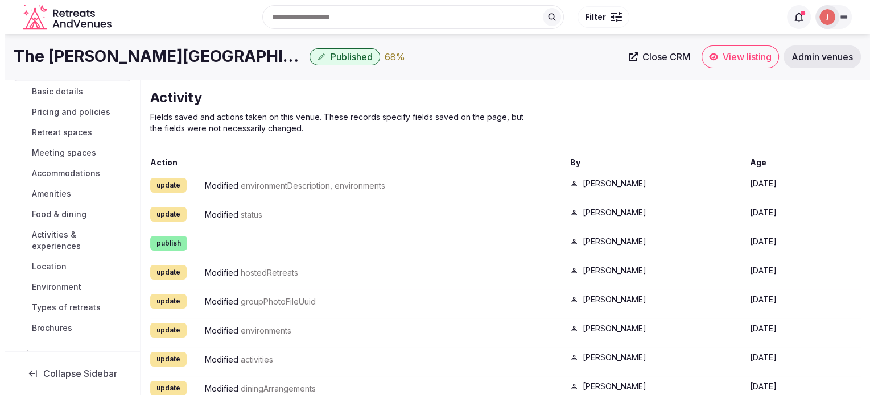
scroll to position [57, 0]
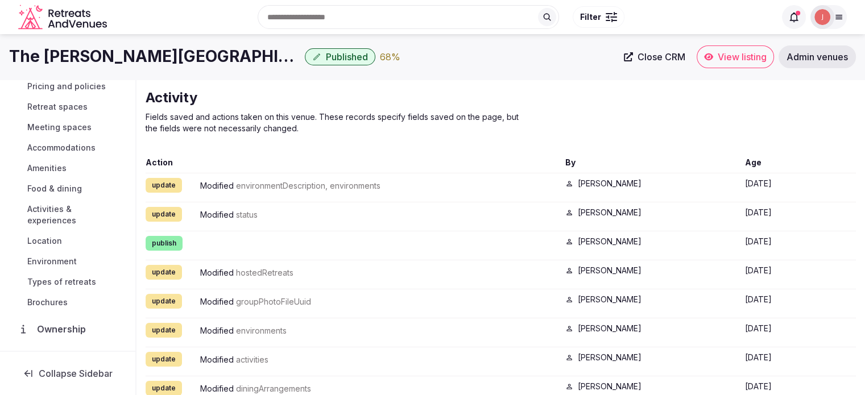
click at [59, 325] on span "Ownership" at bounding box center [63, 330] width 53 height 14
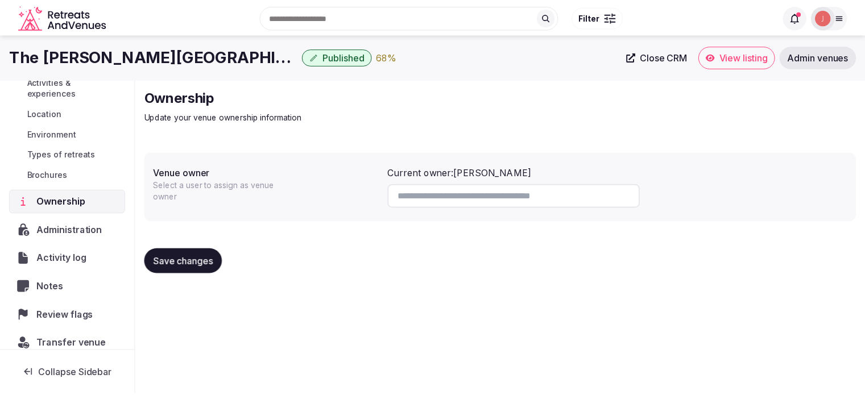
scroll to position [196, 0]
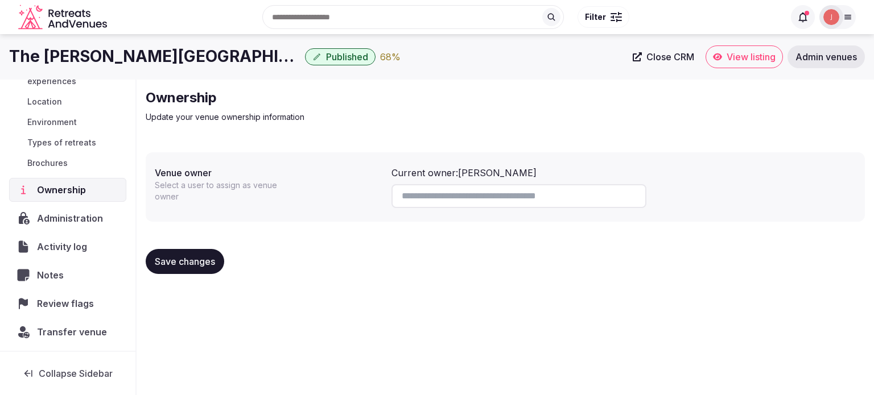
click at [72, 226] on div "Administration" at bounding box center [67, 219] width 117 height 24
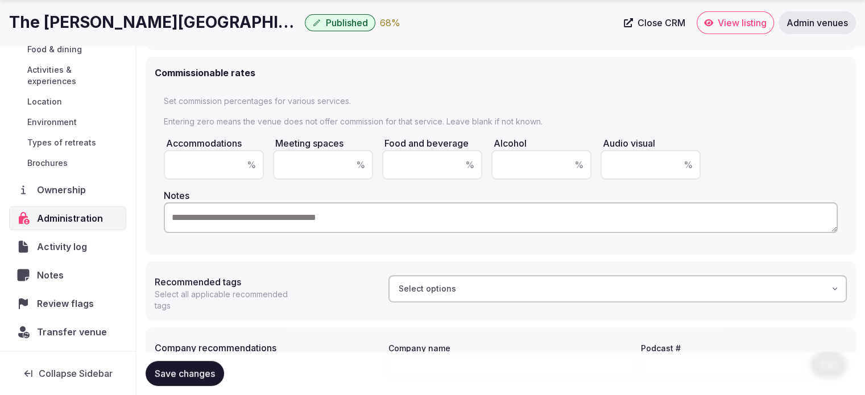
scroll to position [335, 0]
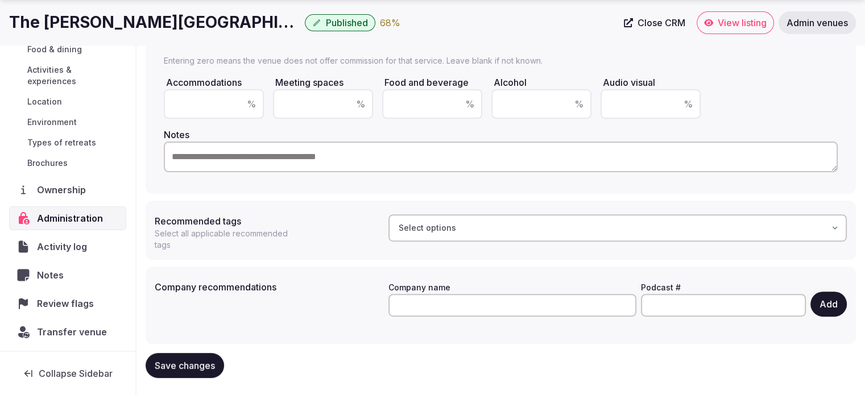
click at [365, 206] on div "Recommended tags Select all applicable recommended tags Select options" at bounding box center [501, 230] width 711 height 59
click at [387, 225] on div "Recommended tags Select all applicable recommended tags Select options" at bounding box center [501, 230] width 692 height 41
click at [430, 225] on span "Select options" at bounding box center [427, 227] width 57 height 11
click at [471, 179] on div "Set commission percentages for various services. Entering zero means the venue …" at bounding box center [501, 105] width 692 height 159
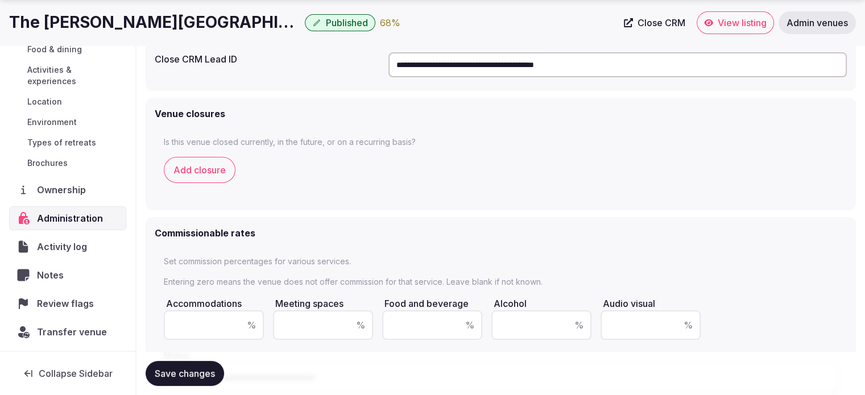
scroll to position [284, 0]
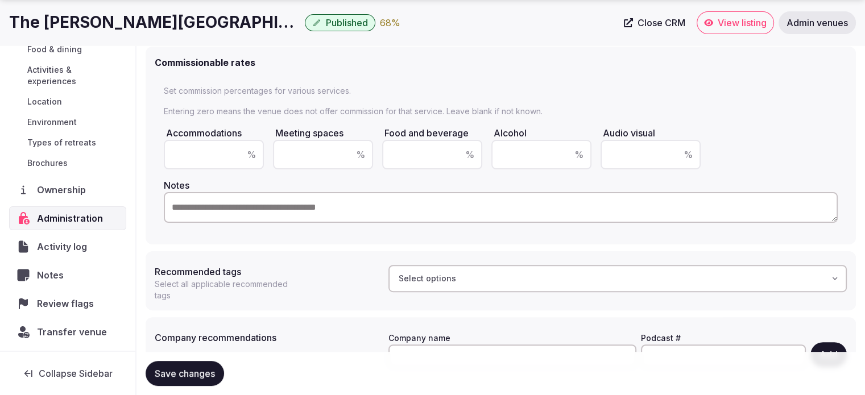
click at [82, 308] on span "Review flags" at bounding box center [67, 304] width 61 height 14
